Goal: Find contact information: Find contact information

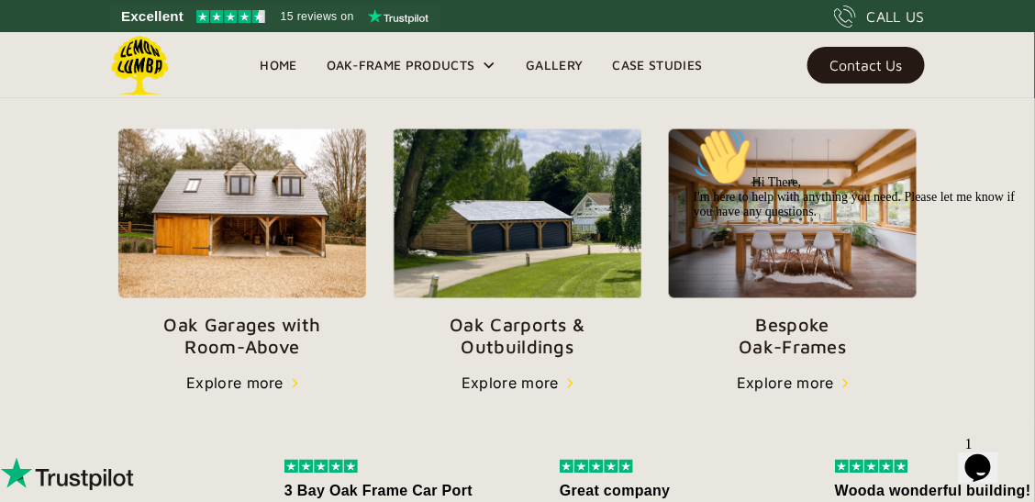
scroll to position [642, 0]
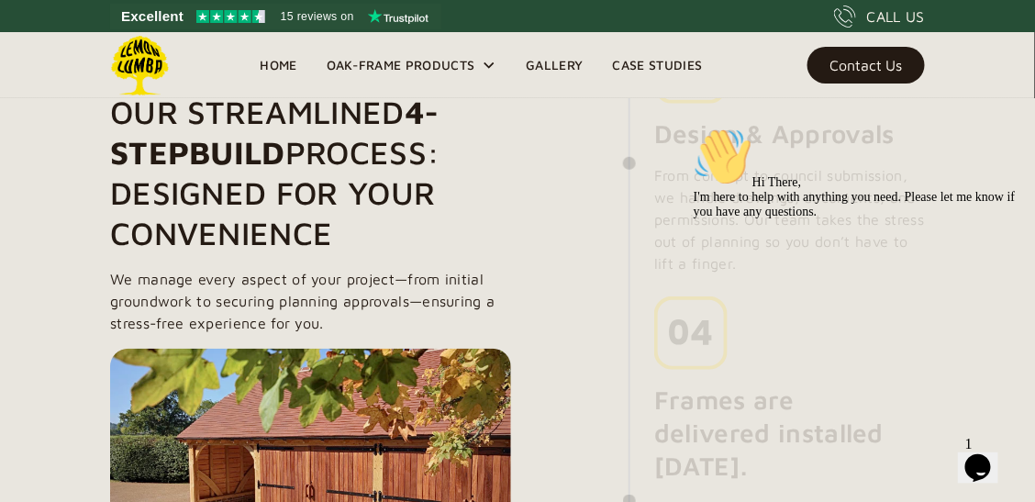
click at [319, 272] on p "We manage every aspect of your project—from initial groundwork to securing plan…" at bounding box center [310, 301] width 401 height 66
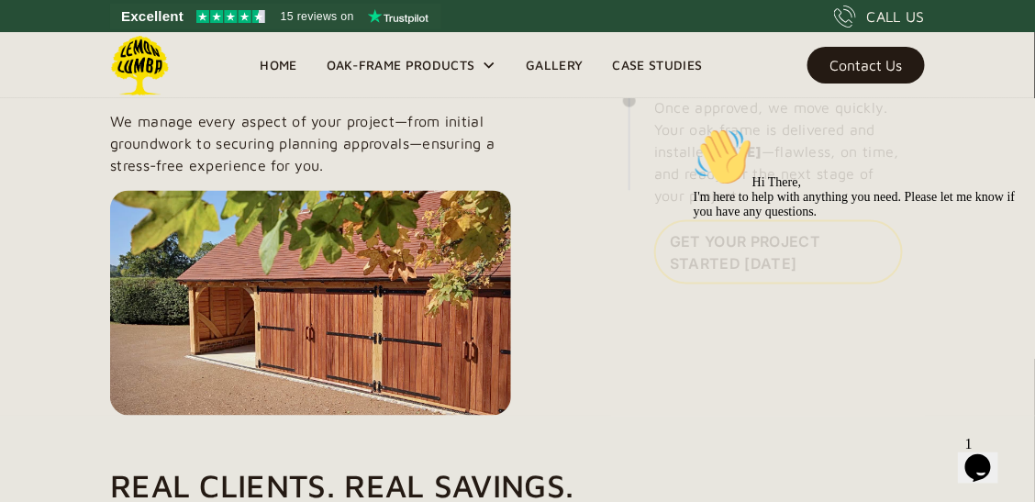
scroll to position [2440, 0]
click at [841, 63] on div "Contact Us" at bounding box center [865, 65] width 73 height 13
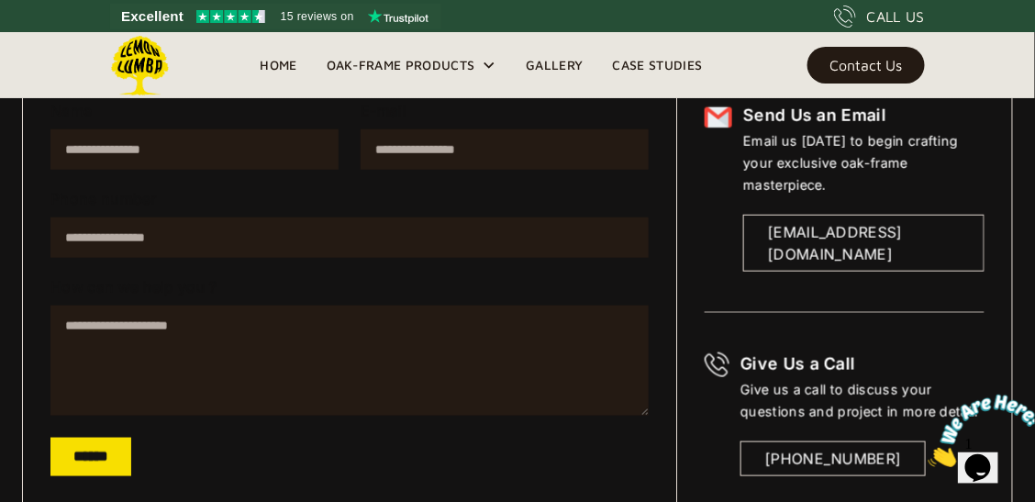
scroll to position [385, 0]
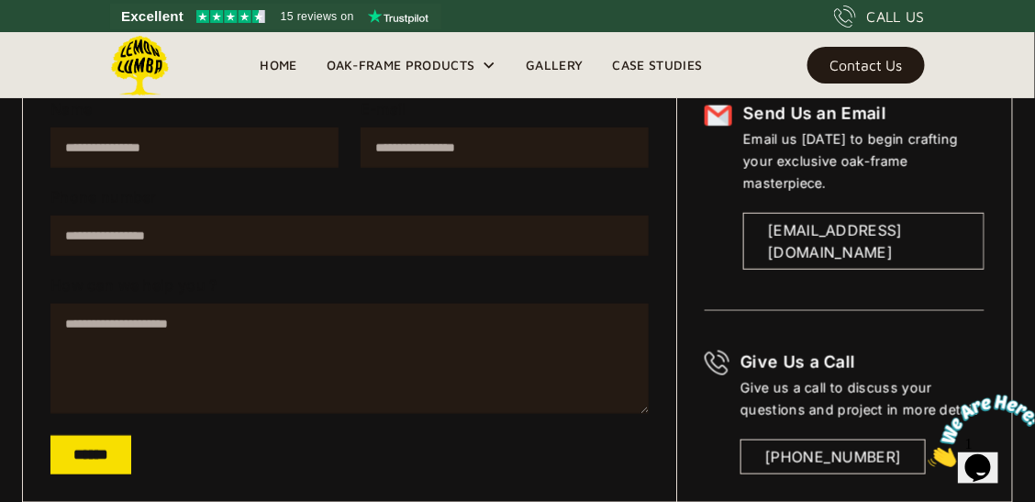
click at [867, 6] on div "CALL US" at bounding box center [896, 17] width 58 height 22
